Goal: Task Accomplishment & Management: Use online tool/utility

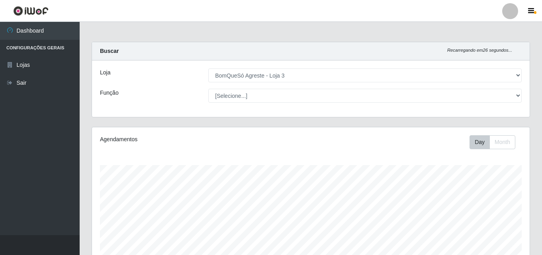
select select "215"
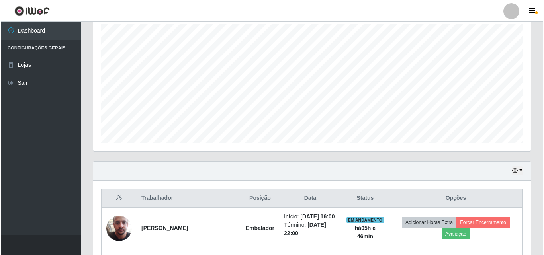
scroll to position [340, 0]
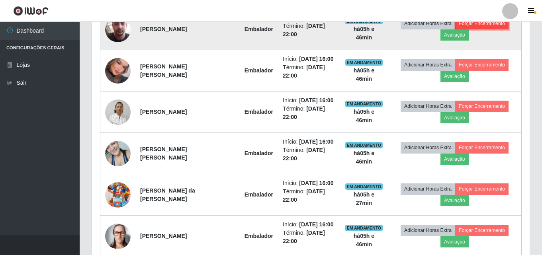
click at [494, 22] on button "Forçar Encerramento" at bounding box center [481, 23] width 53 height 11
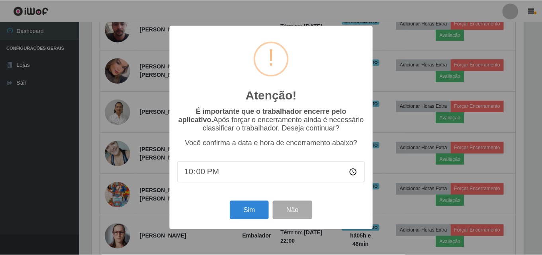
scroll to position [165, 434]
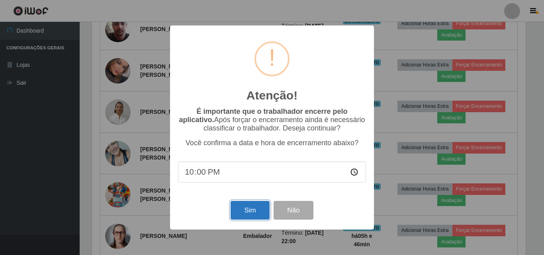
click at [259, 211] on button "Sim" at bounding box center [250, 210] width 39 height 19
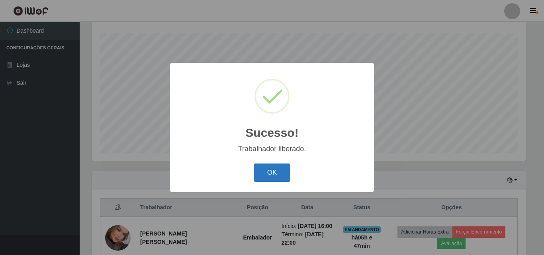
click at [266, 175] on button "OK" at bounding box center [272, 173] width 37 height 19
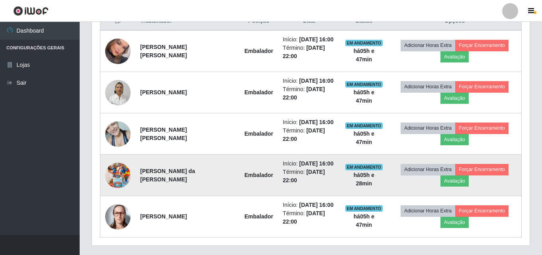
scroll to position [331, 0]
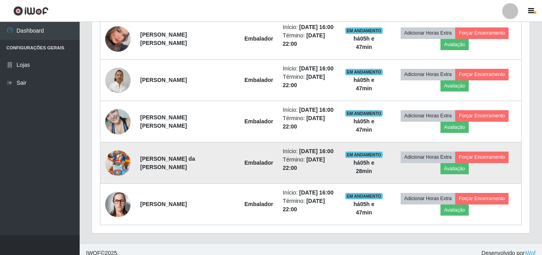
click at [112, 156] on img at bounding box center [117, 163] width 25 height 45
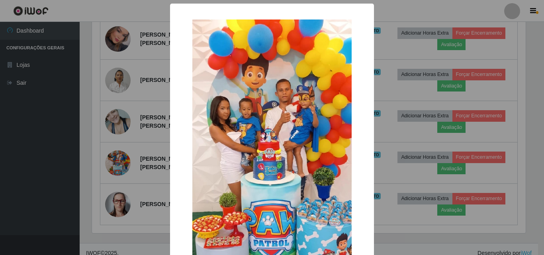
click at [401, 160] on div "× OK Cancel" at bounding box center [272, 127] width 544 height 255
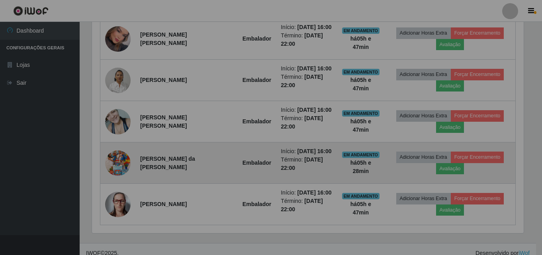
scroll to position [165, 438]
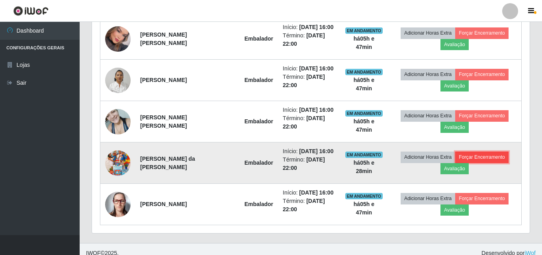
click at [475, 156] on button "Forçar Encerramento" at bounding box center [481, 157] width 53 height 11
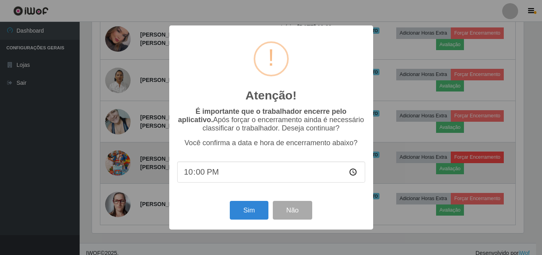
scroll to position [165, 434]
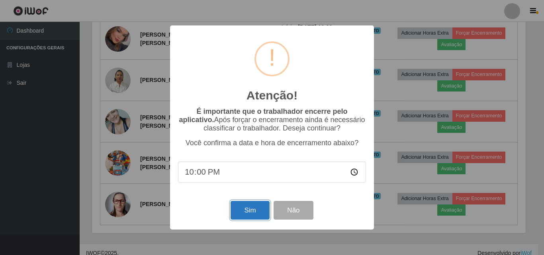
click at [260, 205] on button "Sim" at bounding box center [250, 210] width 39 height 19
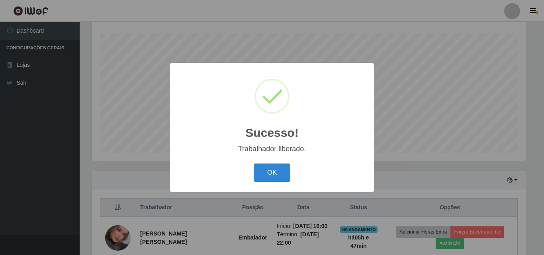
click at [281, 163] on div "OK Cancel" at bounding box center [272, 172] width 188 height 23
click at [281, 172] on button "OK" at bounding box center [272, 173] width 37 height 19
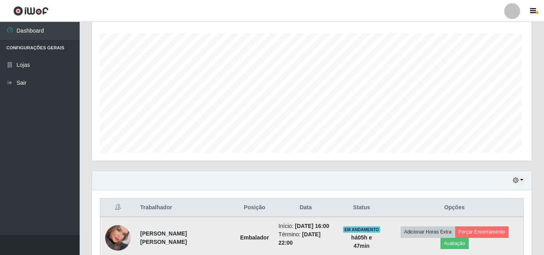
scroll to position [0, 0]
click at [471, 233] on button "Forçar Encerramento" at bounding box center [479, 232] width 53 height 11
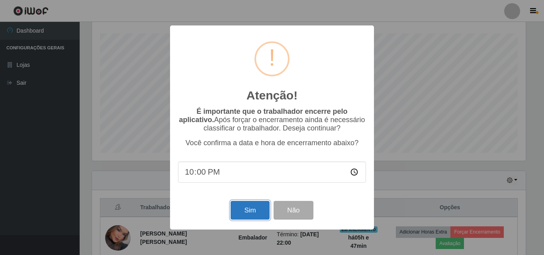
click at [254, 208] on button "Sim" at bounding box center [250, 210] width 39 height 19
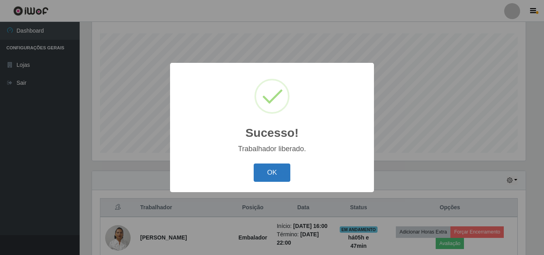
click at [273, 171] on button "OK" at bounding box center [272, 173] width 37 height 19
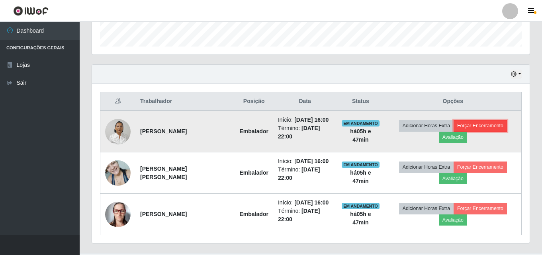
click at [470, 131] on button "Forçar Encerramento" at bounding box center [479, 125] width 53 height 11
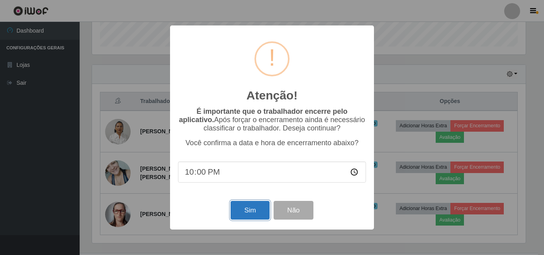
click at [248, 213] on button "Sim" at bounding box center [250, 210] width 39 height 19
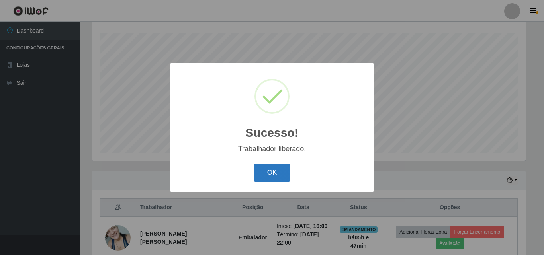
click at [281, 172] on button "OK" at bounding box center [272, 173] width 37 height 19
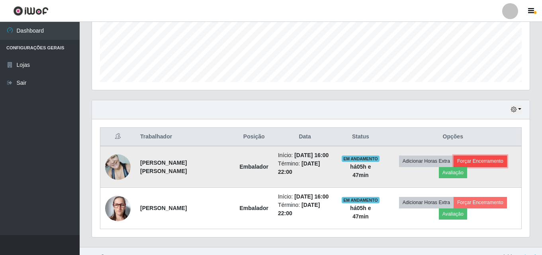
click at [456, 163] on button "Forçar Encerramento" at bounding box center [479, 161] width 53 height 11
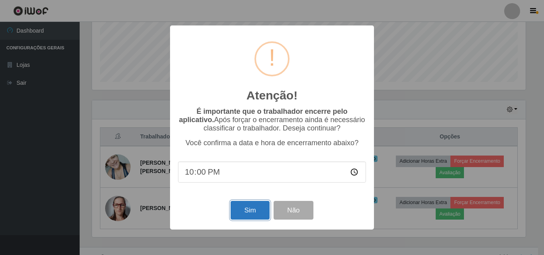
click at [255, 210] on button "Sim" at bounding box center [250, 210] width 39 height 19
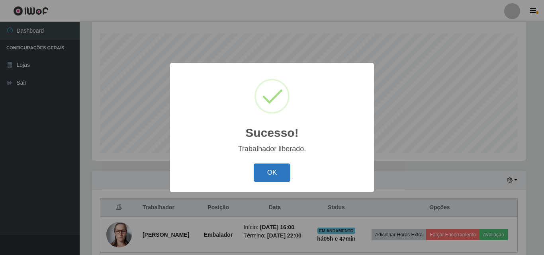
click at [276, 175] on button "OK" at bounding box center [272, 173] width 37 height 19
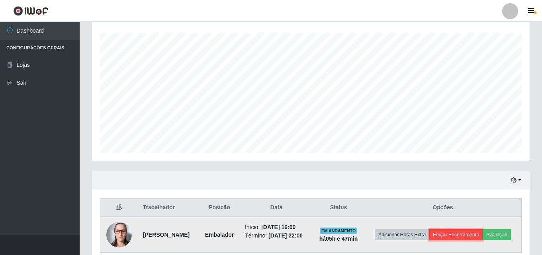
click at [457, 231] on button "Forçar Encerramento" at bounding box center [455, 234] width 53 height 11
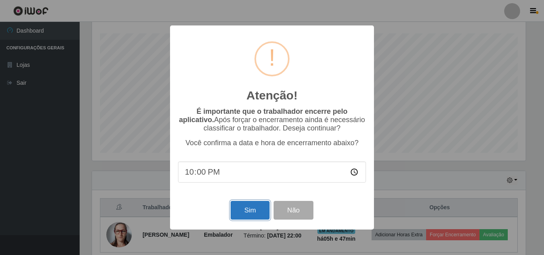
click at [256, 205] on button "Sim" at bounding box center [250, 210] width 39 height 19
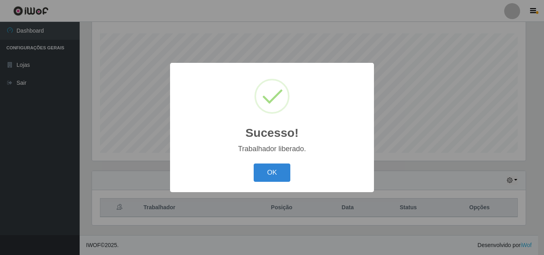
click at [278, 161] on div "Sucesso! × Trabalhador liberado. OK Cancel" at bounding box center [272, 127] width 204 height 129
click at [277, 170] on button "OK" at bounding box center [272, 173] width 37 height 19
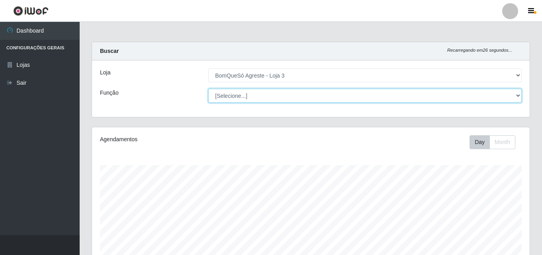
click at [520, 93] on select "[Selecione...] ASG ASG + ASG ++ Balconista Balconista + Balconista ++ Embalador…" at bounding box center [364, 96] width 313 height 14
click at [377, 97] on select "[Selecione...] ASG ASG + ASG ++ Balconista Balconista + Balconista ++ Embalador…" at bounding box center [364, 96] width 313 height 14
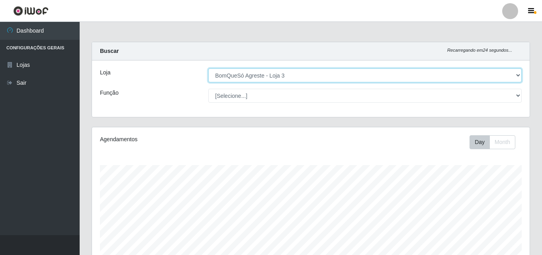
click at [434, 73] on select "[Selecione...] BomQueSó Agreste - Loja 3" at bounding box center [364, 75] width 313 height 14
click at [208, 68] on select "[Selecione...] BomQueSó Agreste - Loja 3" at bounding box center [364, 75] width 313 height 14
